Goal: Task Accomplishment & Management: Use online tool/utility

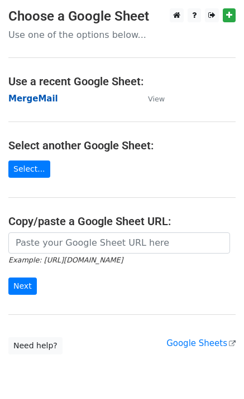
click at [45, 100] on strong "MergeMail" at bounding box center [33, 99] width 50 height 10
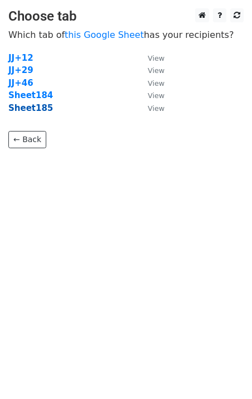
click at [32, 110] on strong "Sheet185" at bounding box center [30, 108] width 45 height 10
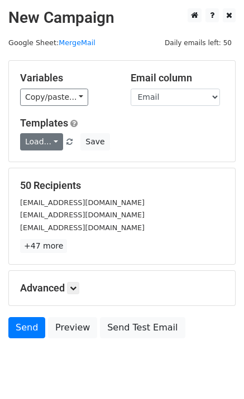
click at [51, 143] on link "Load..." at bounding box center [41, 141] width 43 height 17
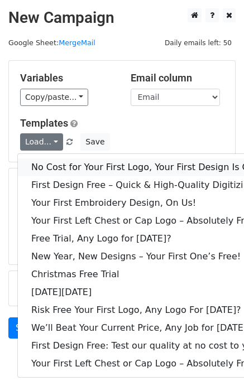
click at [58, 160] on link "No Cost for Your First Logo, Your First Design Is On Us!" at bounding box center [152, 167] width 268 height 18
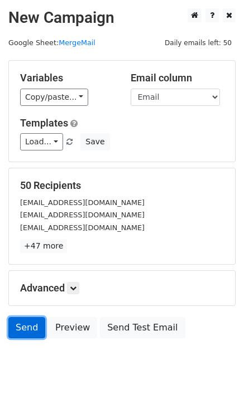
click at [28, 331] on link "Send" at bounding box center [26, 327] width 37 height 21
